Goal: Task Accomplishment & Management: Use online tool/utility

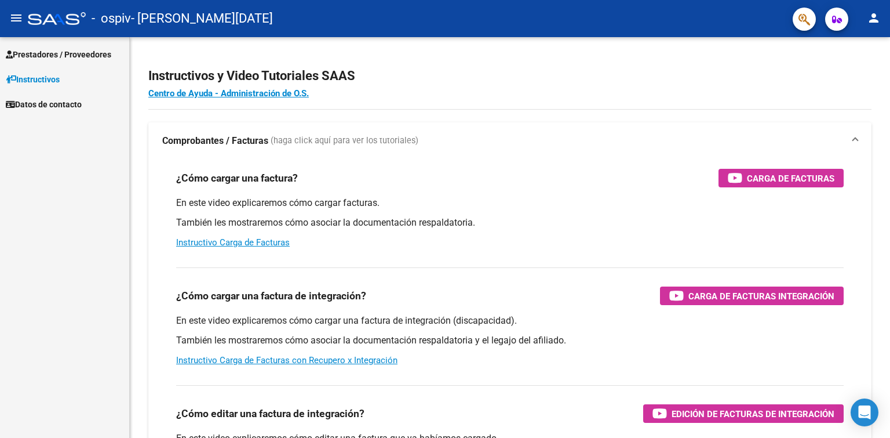
click at [54, 50] on span "Prestadores / Proveedores" at bounding box center [59, 54] width 106 height 13
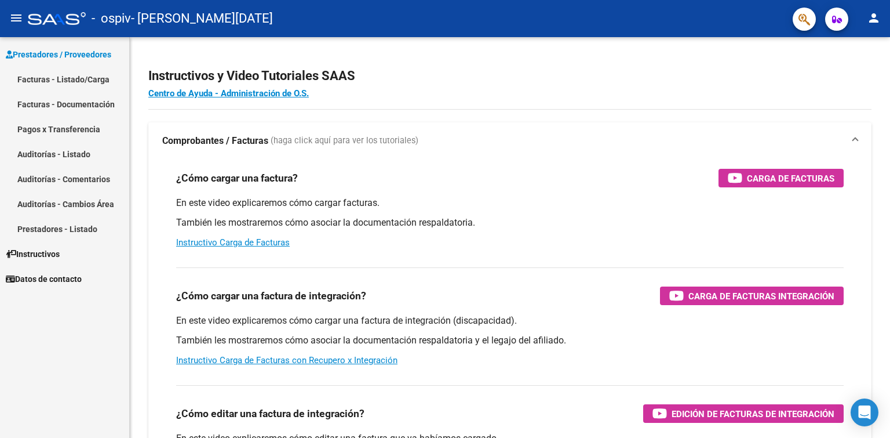
click at [51, 77] on link "Facturas - Listado/Carga" at bounding box center [64, 79] width 129 height 25
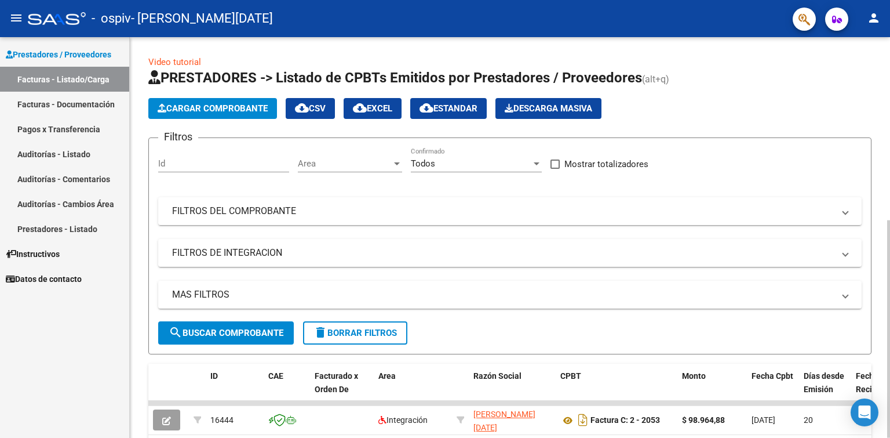
scroll to position [174, 0]
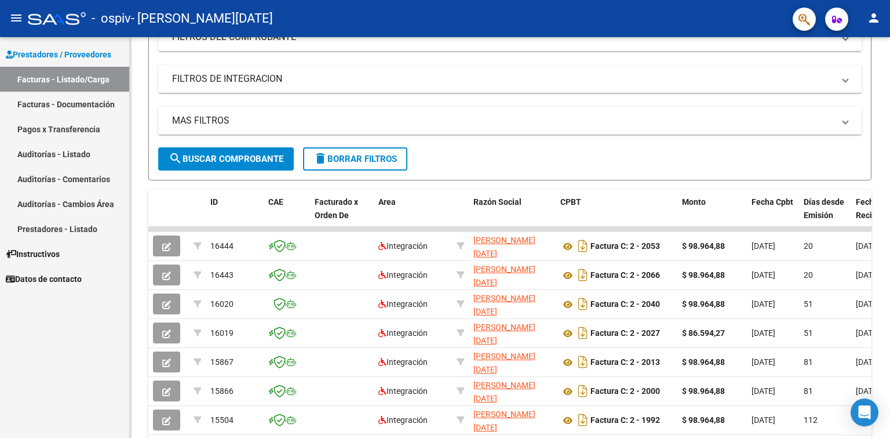
click at [872, 20] on mat-icon "person" at bounding box center [874, 18] width 14 height 14
click at [846, 80] on button "exit_to_app Salir" at bounding box center [850, 77] width 71 height 28
